Goal: Navigation & Orientation: Understand site structure

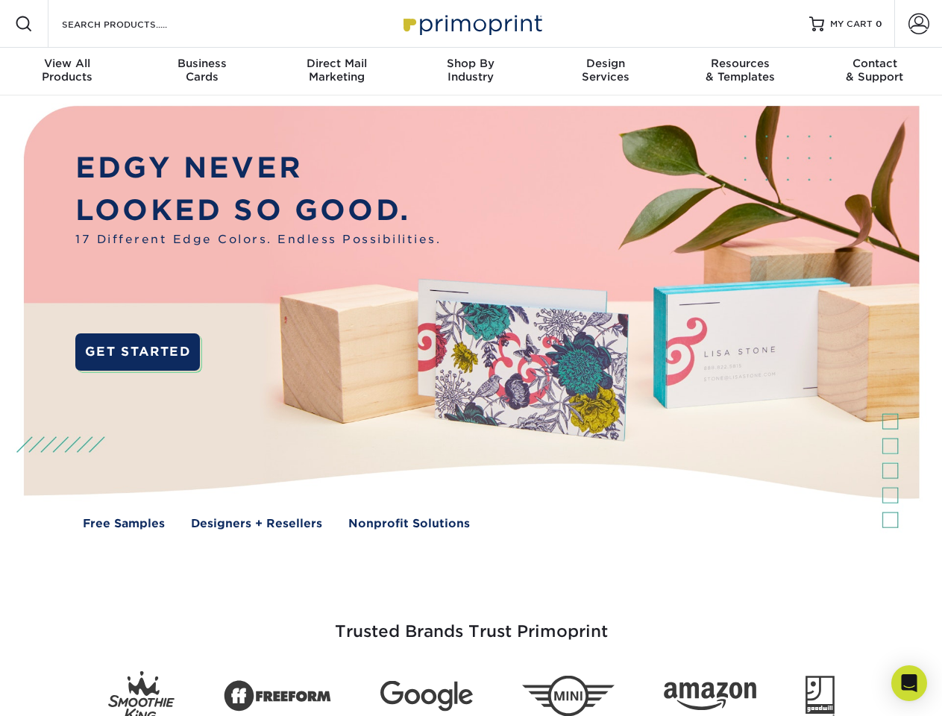
click at [471, 358] on img at bounding box center [470, 329] width 933 height 466
click at [24, 24] on span at bounding box center [24, 24] width 18 height 18
click at [919, 24] on span at bounding box center [919, 23] width 21 height 21
click at [67, 72] on div "View All Products" at bounding box center [67, 70] width 134 height 27
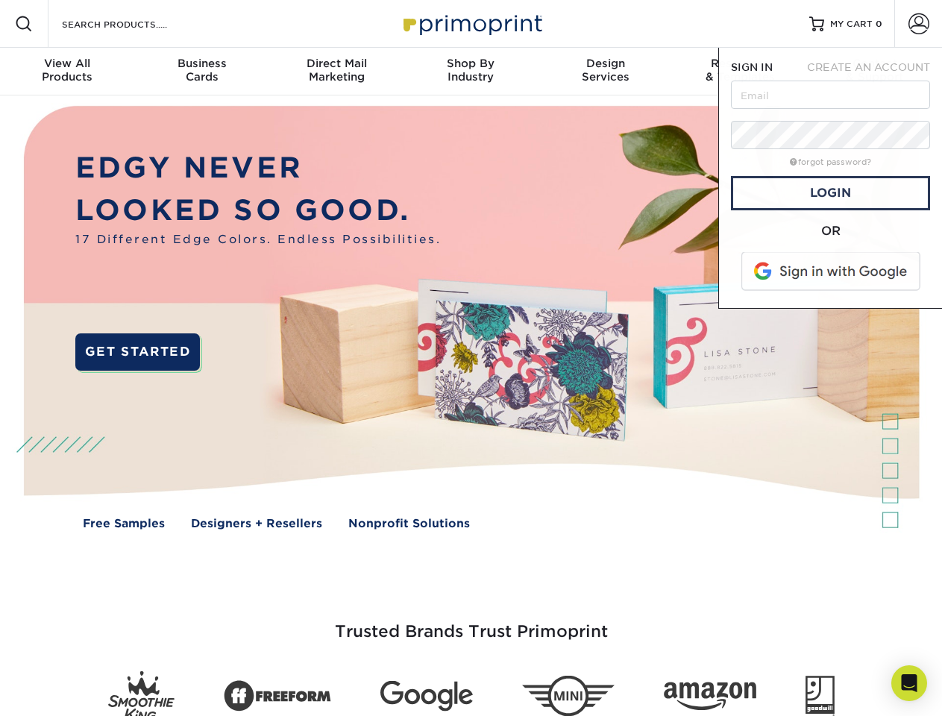
click at [201, 72] on div "Business Cards" at bounding box center [201, 70] width 134 height 27
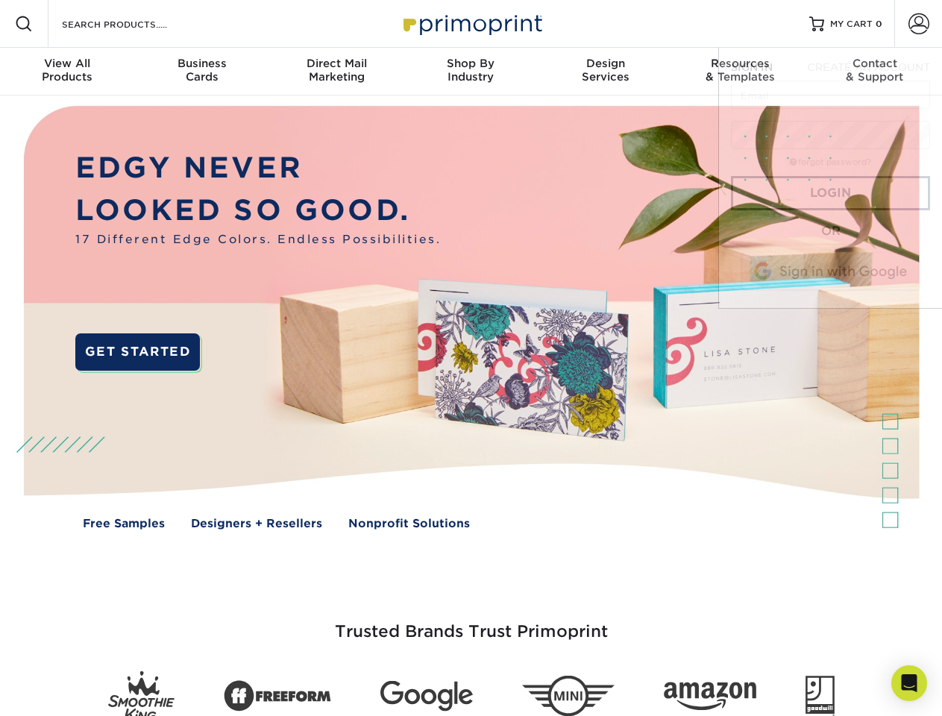
click at [337, 72] on div "Direct Mail Marketing" at bounding box center [336, 70] width 134 height 27
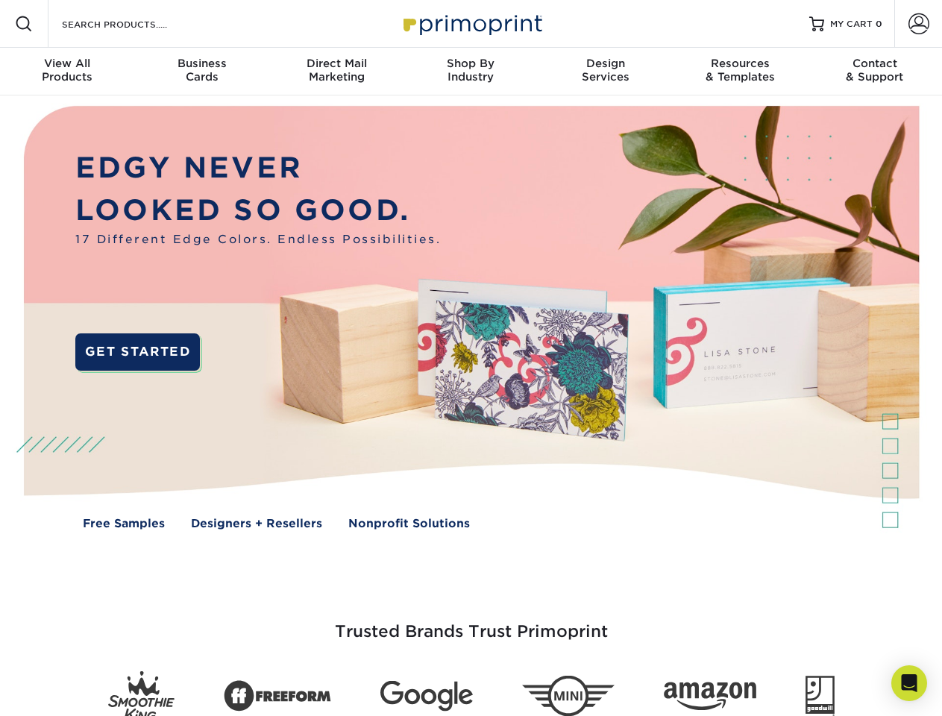
click at [471, 72] on div "Shop By Industry" at bounding box center [471, 70] width 134 height 27
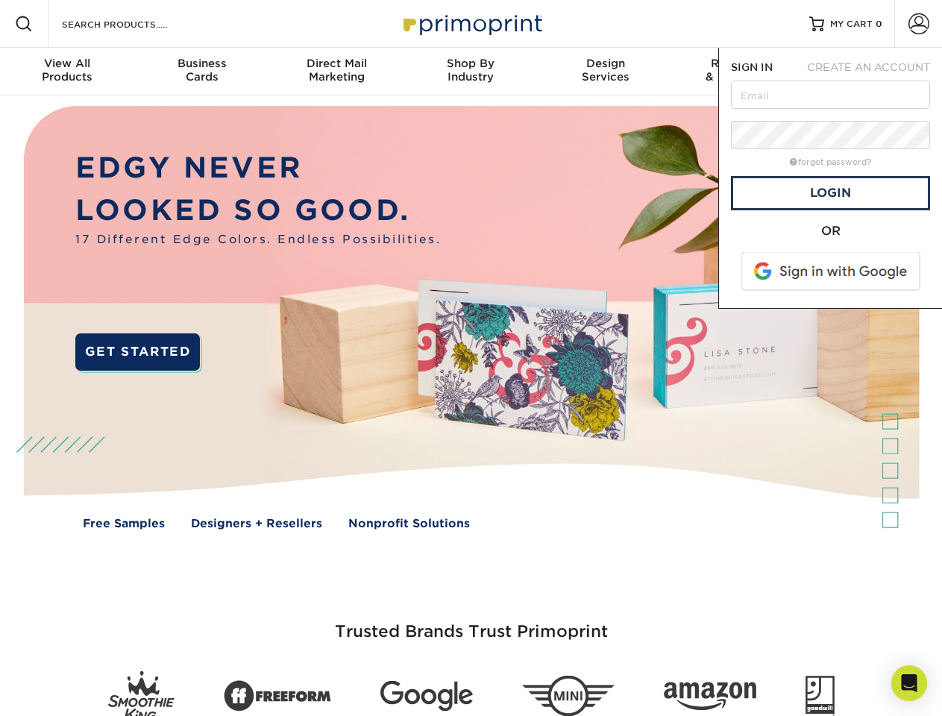
click at [606, 72] on div "Design Services" at bounding box center [606, 70] width 134 height 27
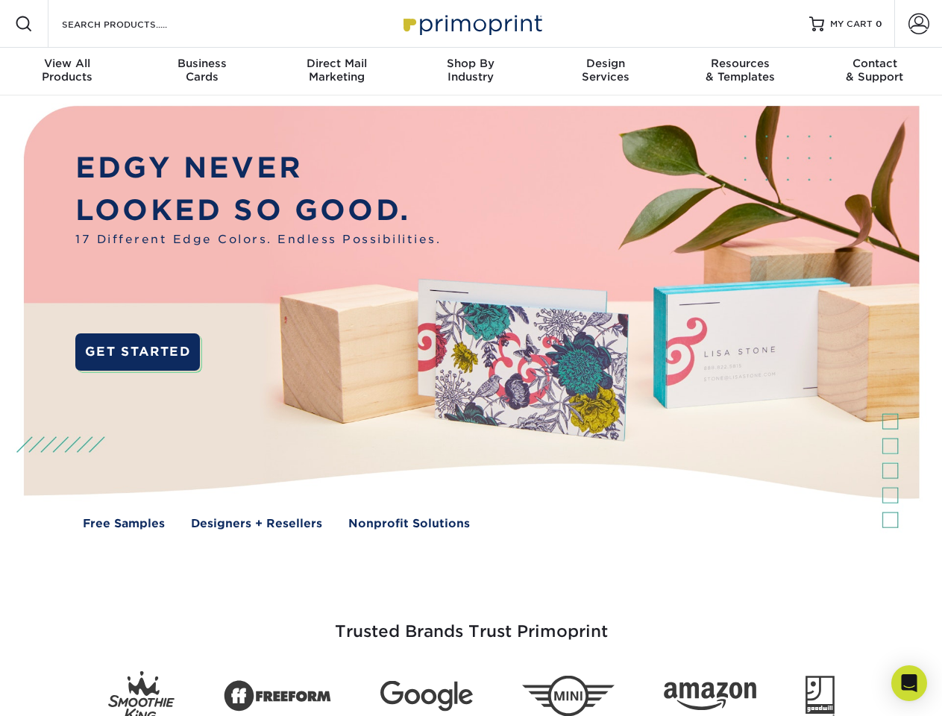
click at [740, 72] on span "SIGN IN" at bounding box center [752, 67] width 42 height 12
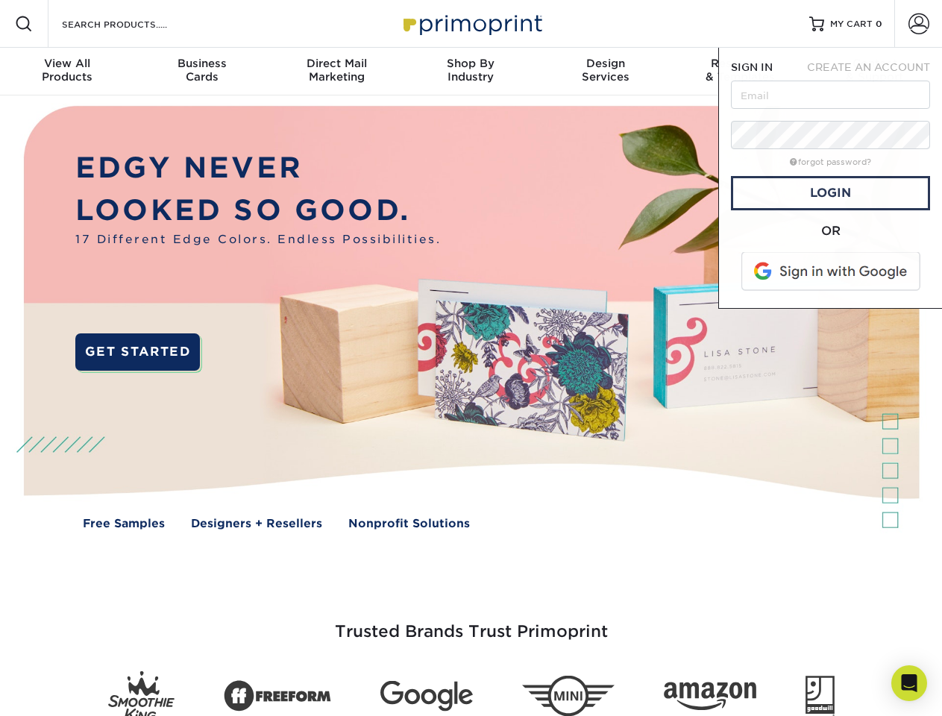
click at [875, 72] on div "Contact & Support" at bounding box center [875, 70] width 134 height 27
